Goal: Task Accomplishment & Management: Manage account settings

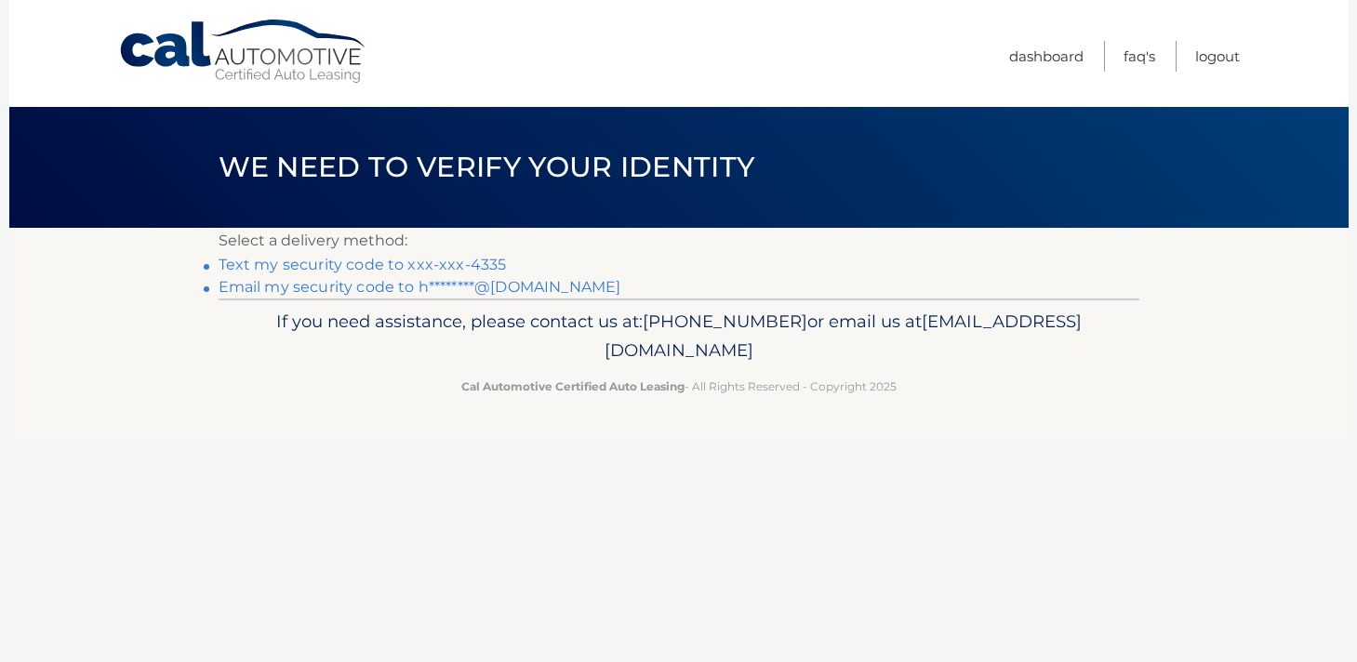
click at [434, 257] on link "Text my security code to xxx-xxx-4335" at bounding box center [363, 265] width 288 height 18
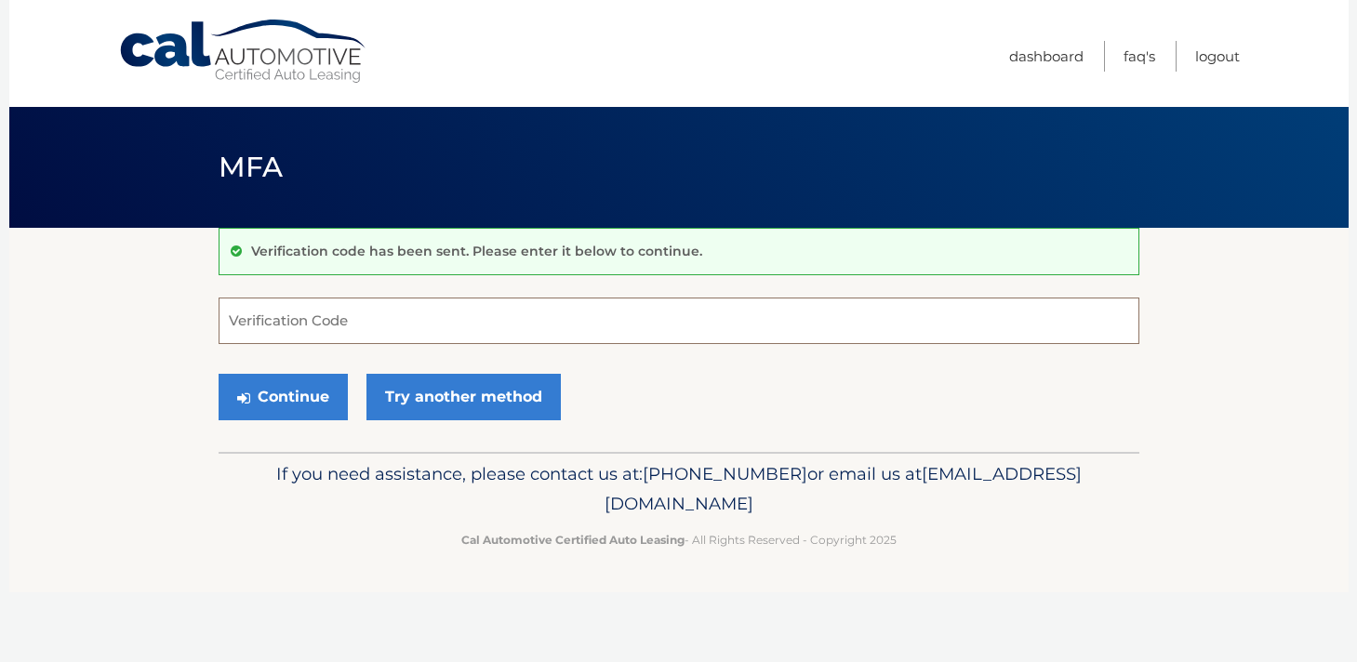
click at [326, 323] on input "Verification Code" at bounding box center [679, 321] width 921 height 47
type input "533686"
click at [271, 394] on button "Continue" at bounding box center [283, 397] width 129 height 47
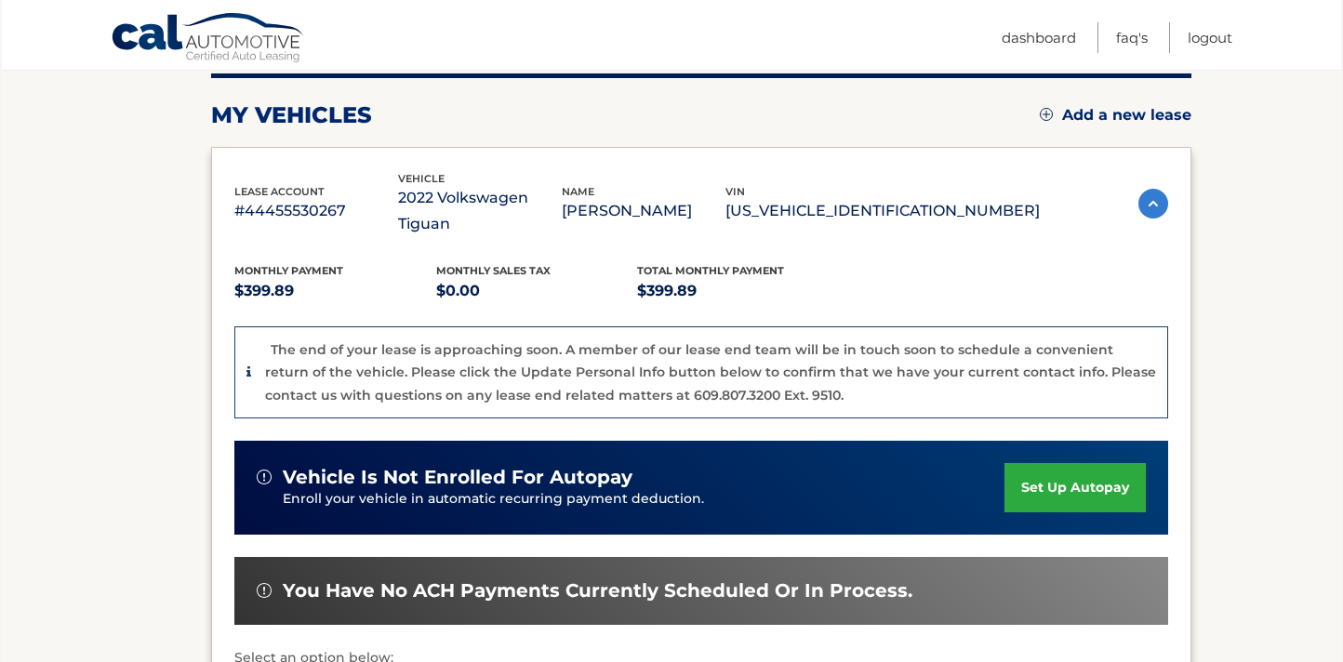
scroll to position [241, 0]
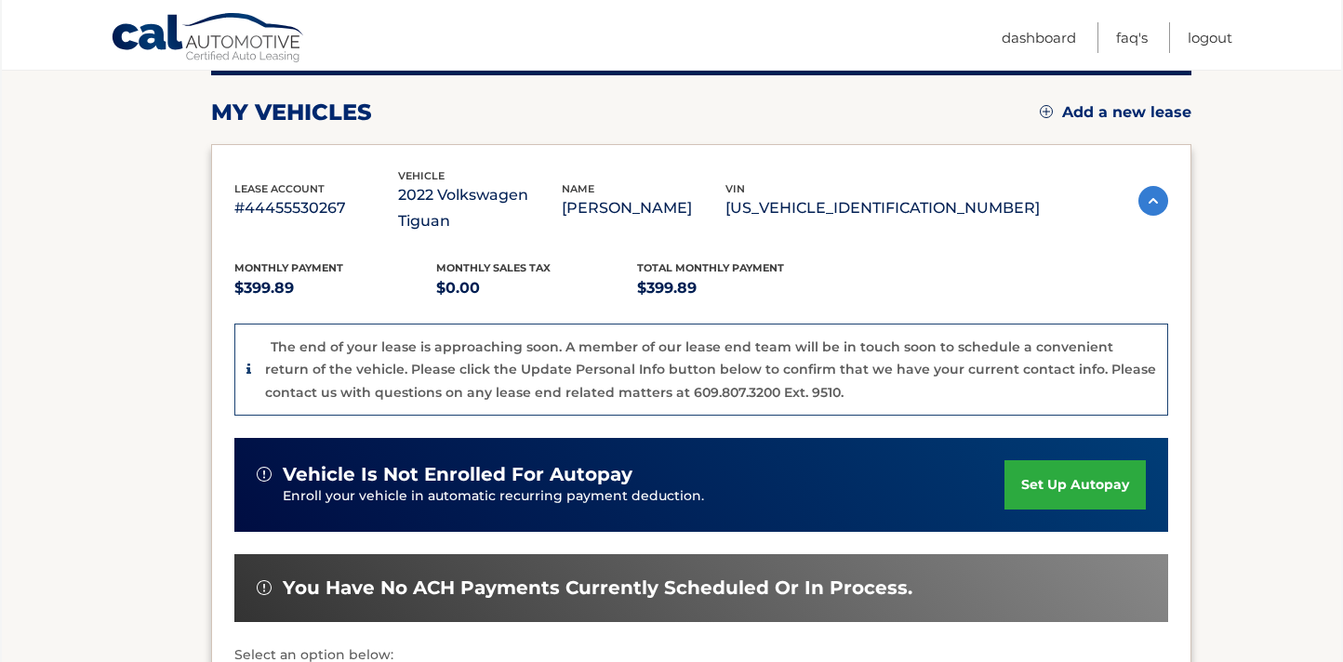
click at [1147, 186] on img at bounding box center [1153, 201] width 30 height 30
